Goal: Complete application form: Complete application form

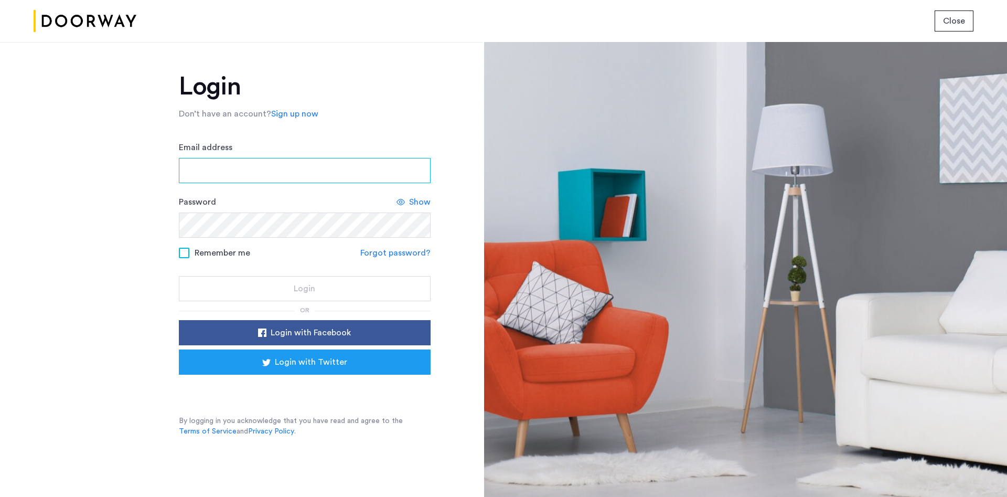
click at [270, 166] on input "Email address" at bounding box center [305, 170] width 252 height 25
type input "**********"
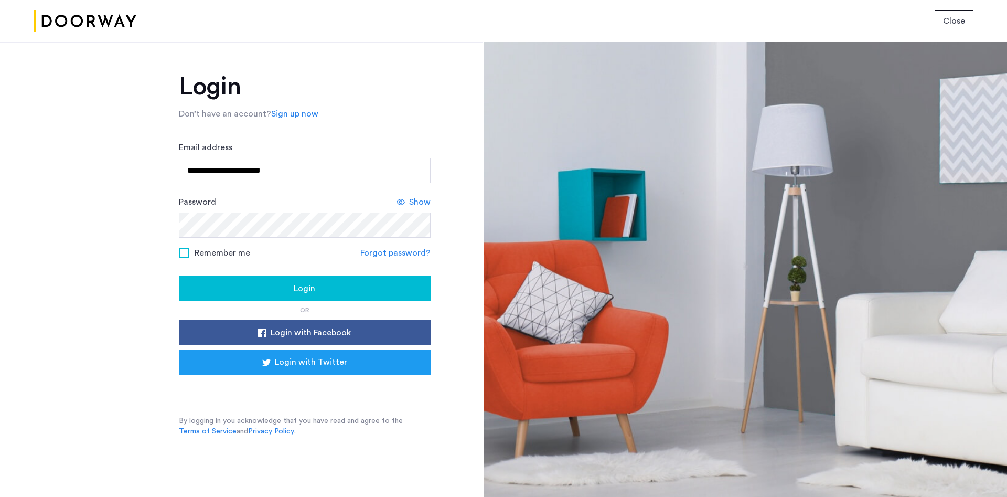
click at [420, 203] on span "Show" at bounding box center [420, 202] width 22 height 13
click at [415, 202] on span "Hide" at bounding box center [422, 202] width 18 height 13
click at [297, 287] on span "Login" at bounding box center [305, 288] width 22 height 13
click at [302, 284] on span "Login" at bounding box center [305, 288] width 22 height 13
click at [179, 276] on button "Login" at bounding box center [305, 288] width 252 height 25
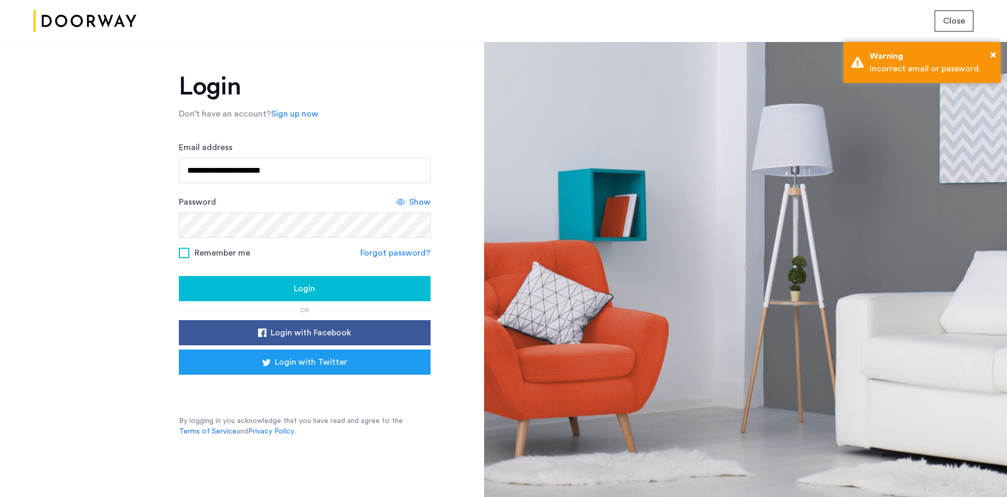
click at [396, 255] on link "Forgot password?" at bounding box center [395, 252] width 70 height 13
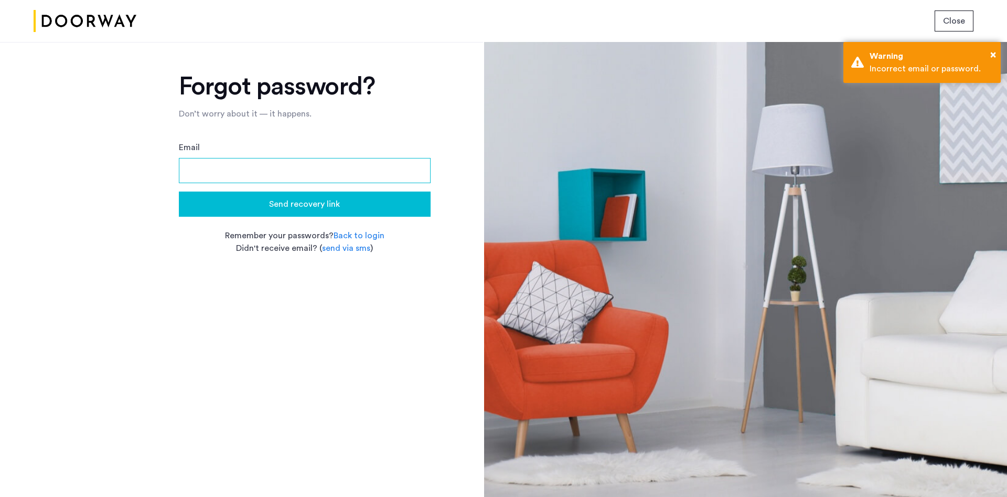
click at [309, 180] on input "Email" at bounding box center [305, 170] width 252 height 25
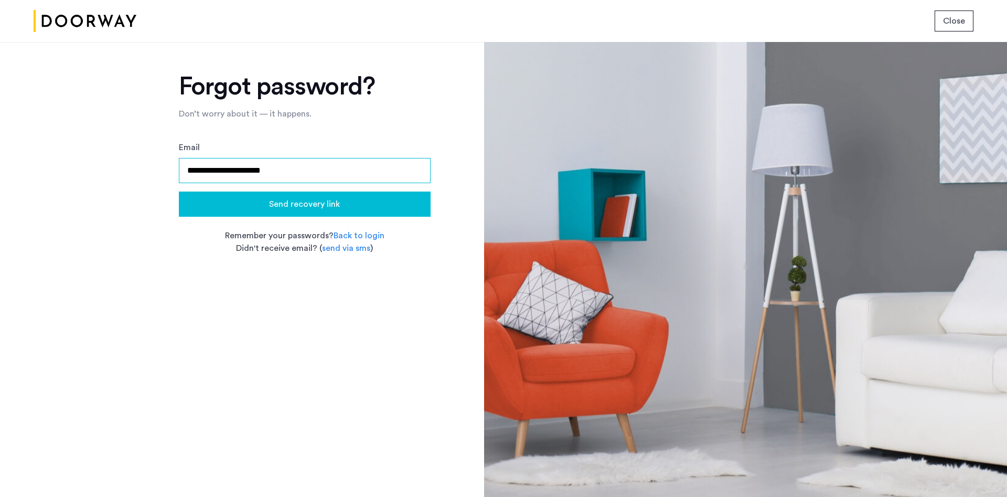
type input "**********"
click at [179, 191] on button "Send recovery link" at bounding box center [305, 203] width 252 height 25
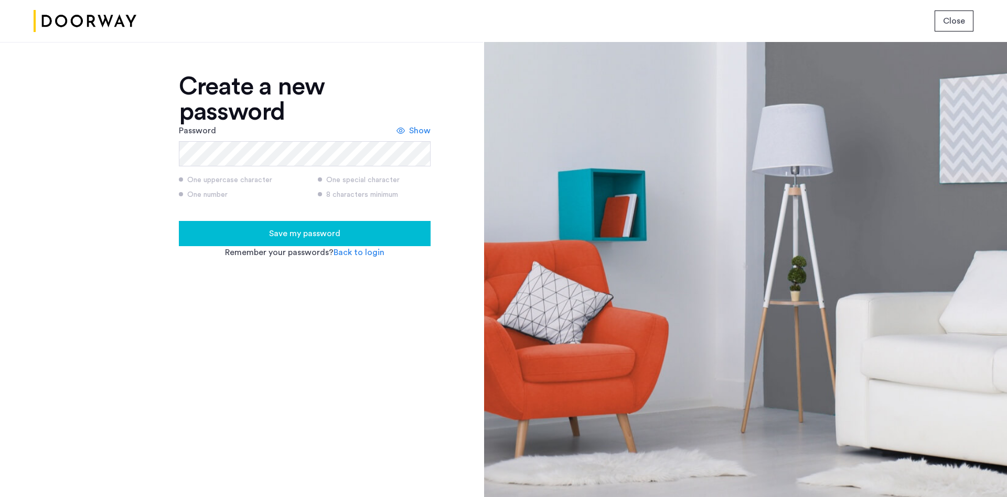
click at [414, 133] on span "Show" at bounding box center [420, 130] width 22 height 13
click at [414, 133] on span "Hide" at bounding box center [422, 130] width 18 height 13
click at [310, 230] on span "Save my password" at bounding box center [304, 233] width 71 height 13
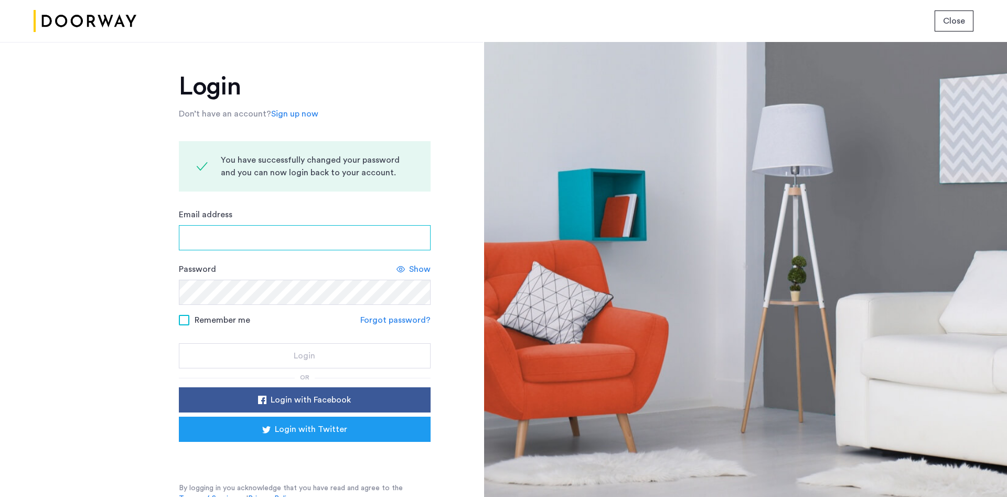
click at [271, 235] on input "Email address" at bounding box center [305, 237] width 252 height 25
type input "**********"
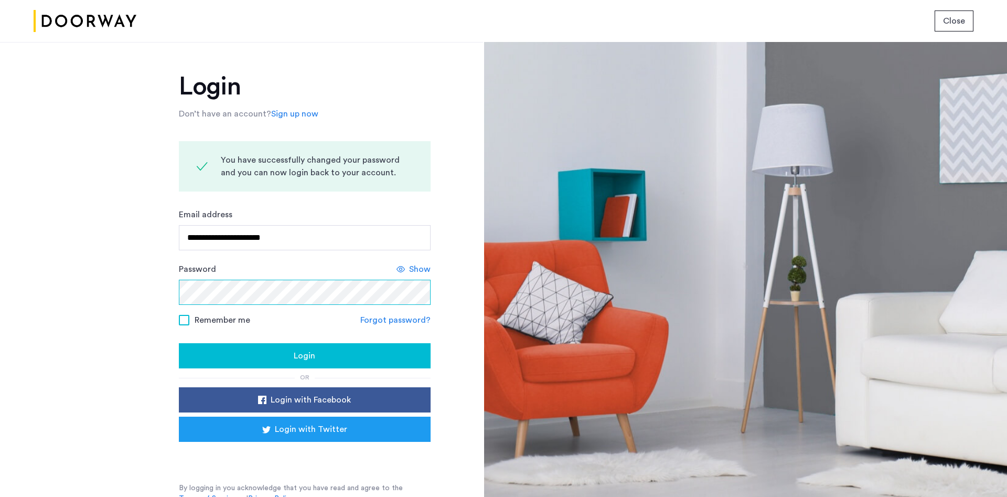
click at [179, 343] on button "Login" at bounding box center [305, 355] width 252 height 25
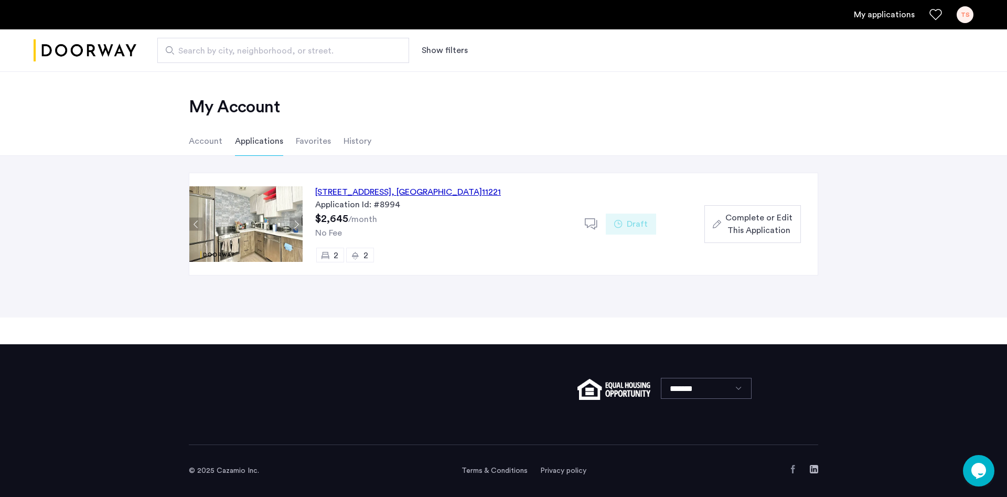
click at [725, 223] on span "Complete or Edit This Application" at bounding box center [758, 223] width 67 height 25
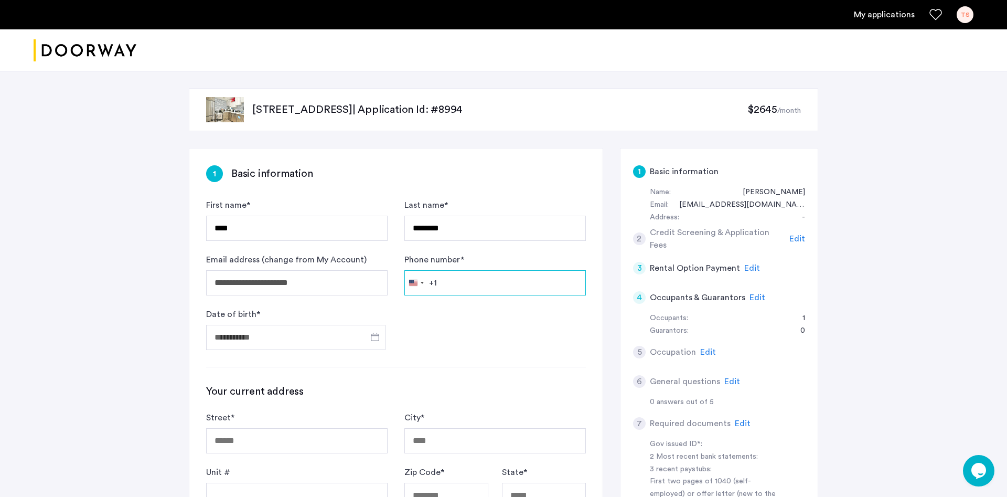
click at [508, 281] on input "Phone number *" at bounding box center [494, 282] width 181 height 25
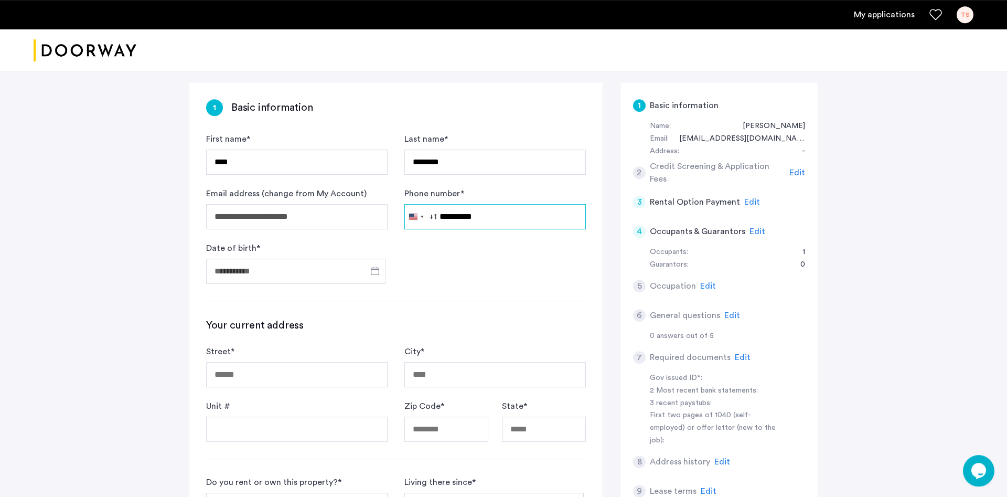
scroll to position [71, 0]
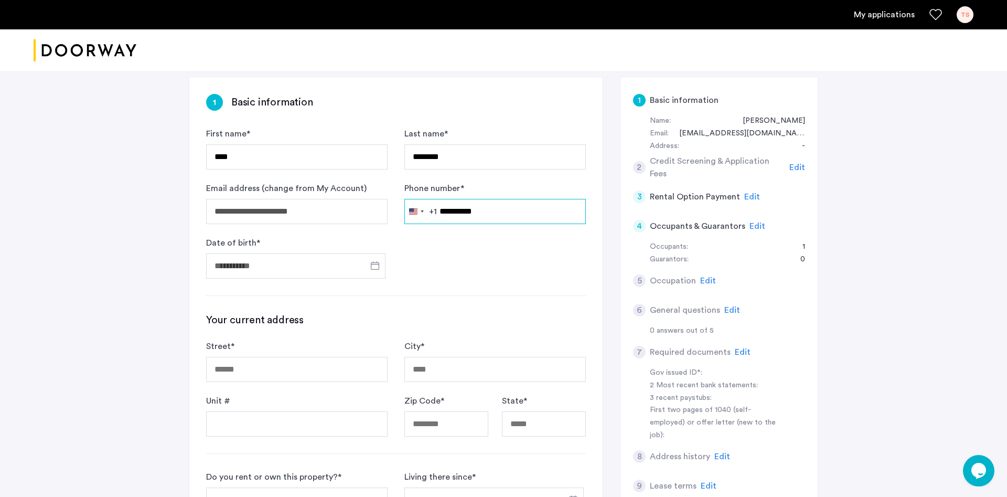
type input "**********"
click at [302, 266] on input "Date of birth *" at bounding box center [295, 265] width 179 height 25
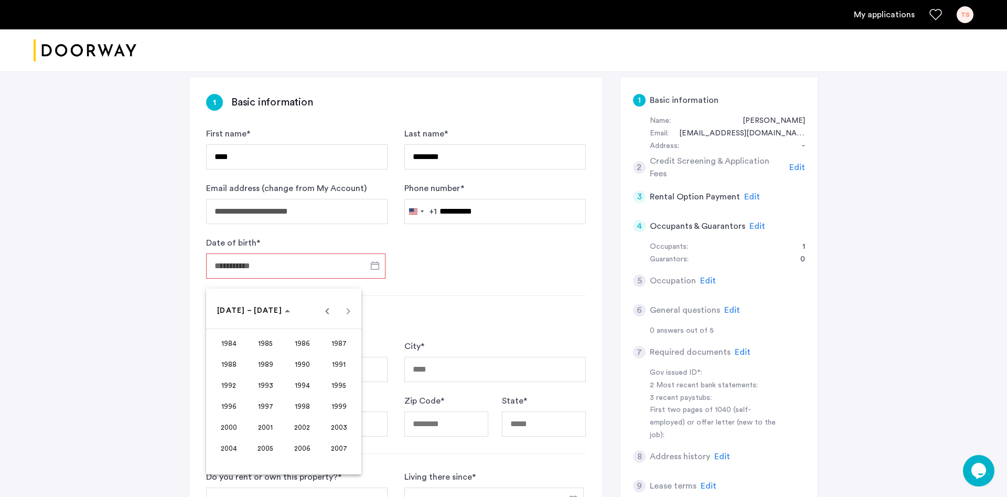
click at [421, 283] on div at bounding box center [503, 248] width 1007 height 497
